Goal: Find specific fact: Find specific fact

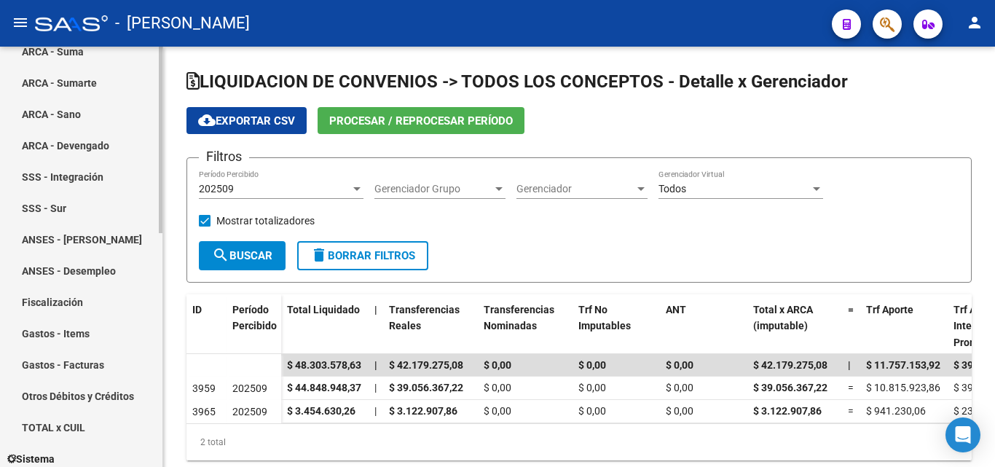
scroll to position [291, 0]
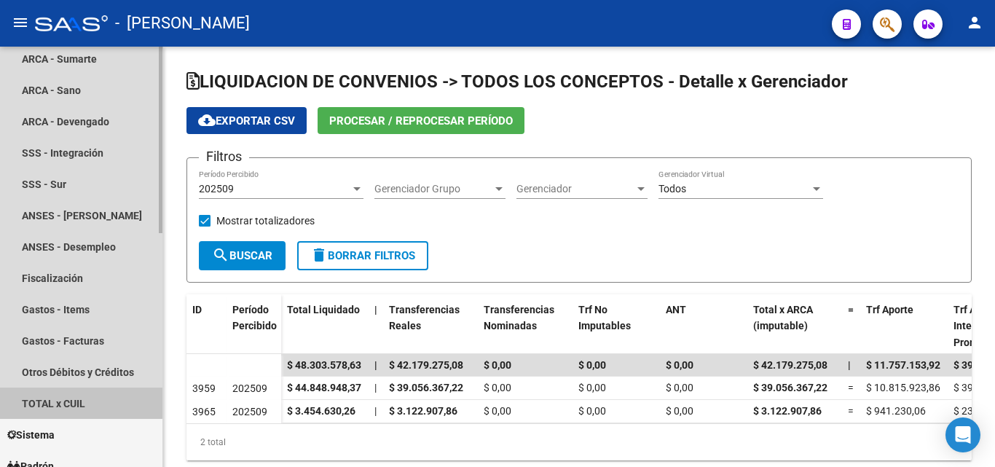
click at [73, 402] on link "TOTAL x CUIL" at bounding box center [81, 402] width 162 height 31
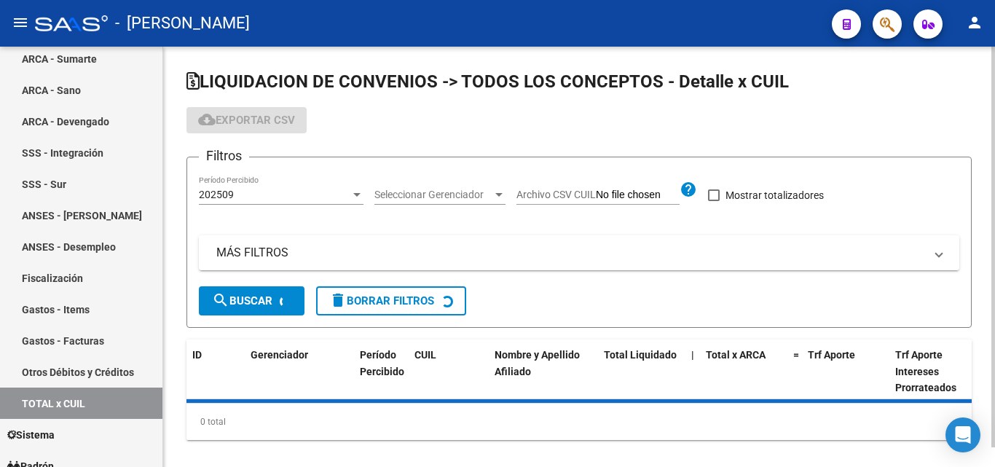
click at [234, 252] on mat-panel-title "MÁS FILTROS" at bounding box center [570, 253] width 708 height 16
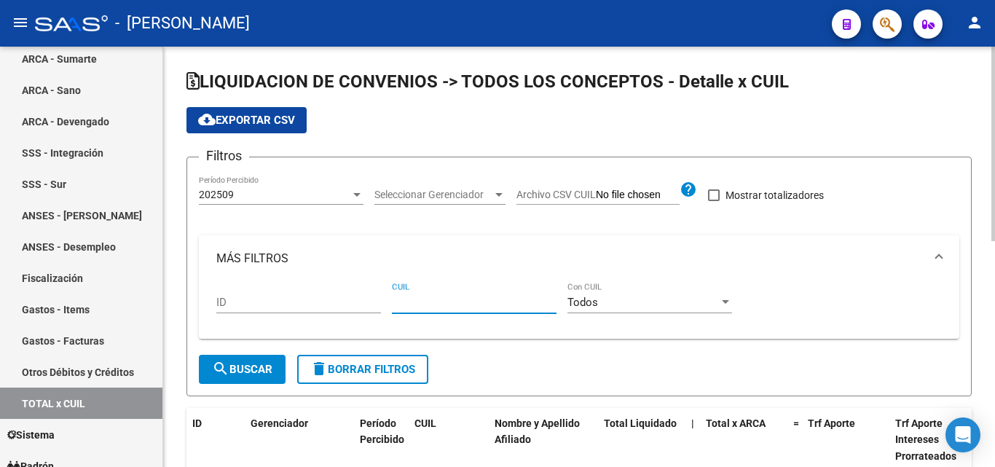
paste input "27-12725787-1"
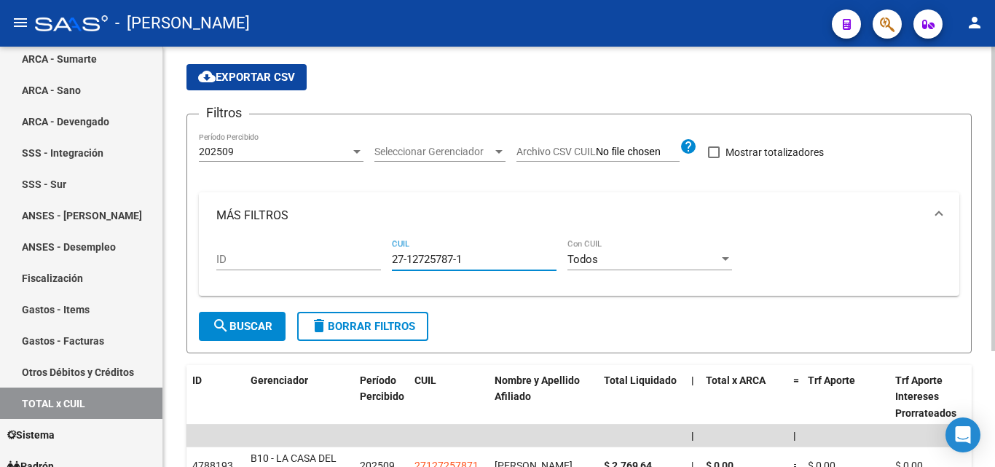
scroll to position [146, 0]
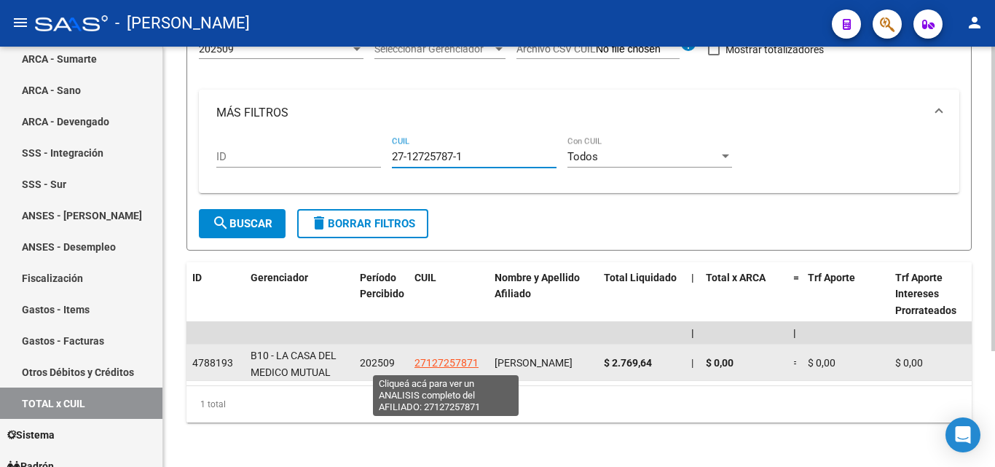
type input "27-12725787-1"
click at [443, 362] on span "27127257871" at bounding box center [446, 363] width 64 height 12
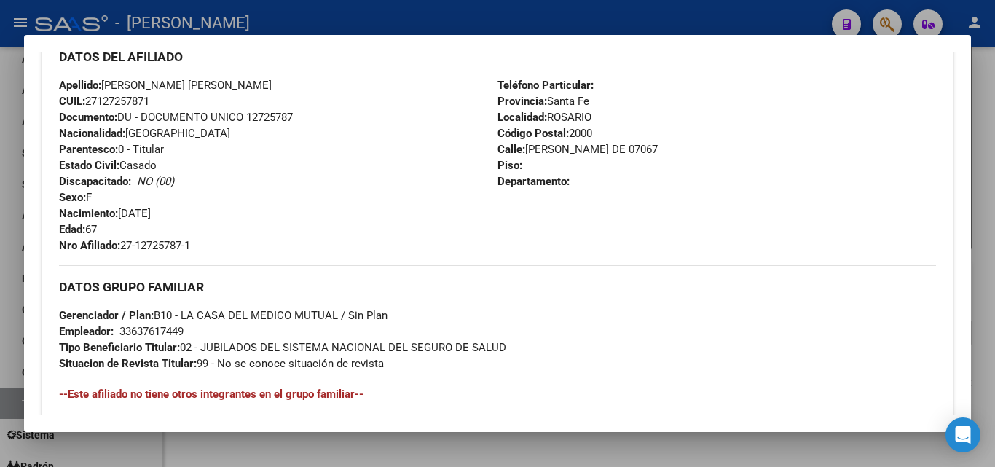
scroll to position [510, 0]
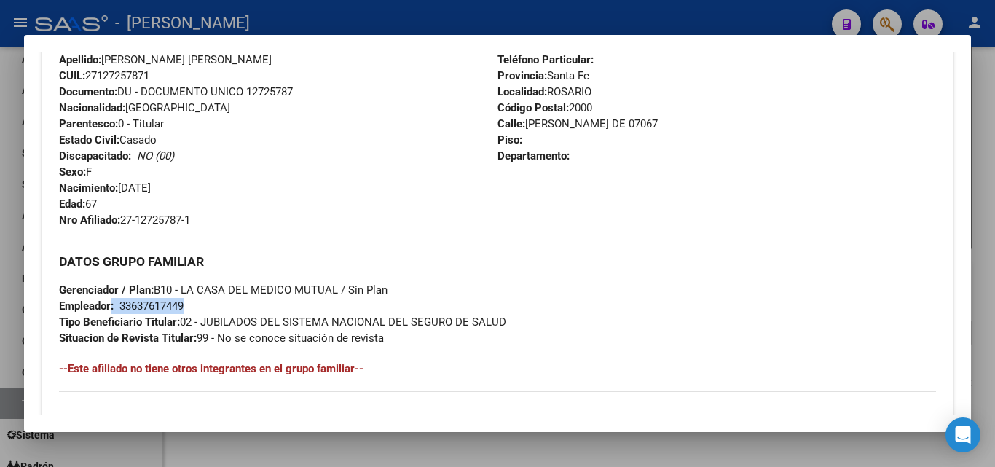
drag, startPoint x: 186, startPoint y: 304, endPoint x: 111, endPoint y: 304, distance: 75.7
click at [111, 304] on span "Empleador: 33637617449" at bounding box center [121, 305] width 125 height 13
click at [628, 288] on div "DATOS GRUPO FAMILIAR Gerenciador / Plan: B10 - LA CASA DEL MEDICO MUTUAL / Sin …" at bounding box center [497, 293] width 877 height 106
